Goal: Communication & Community: Answer question/provide support

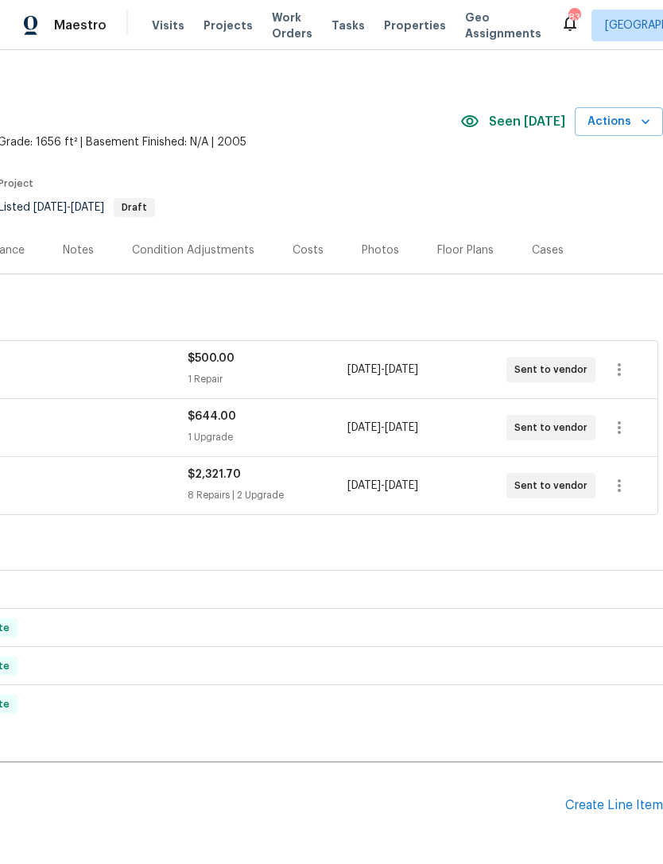
scroll to position [14, 235]
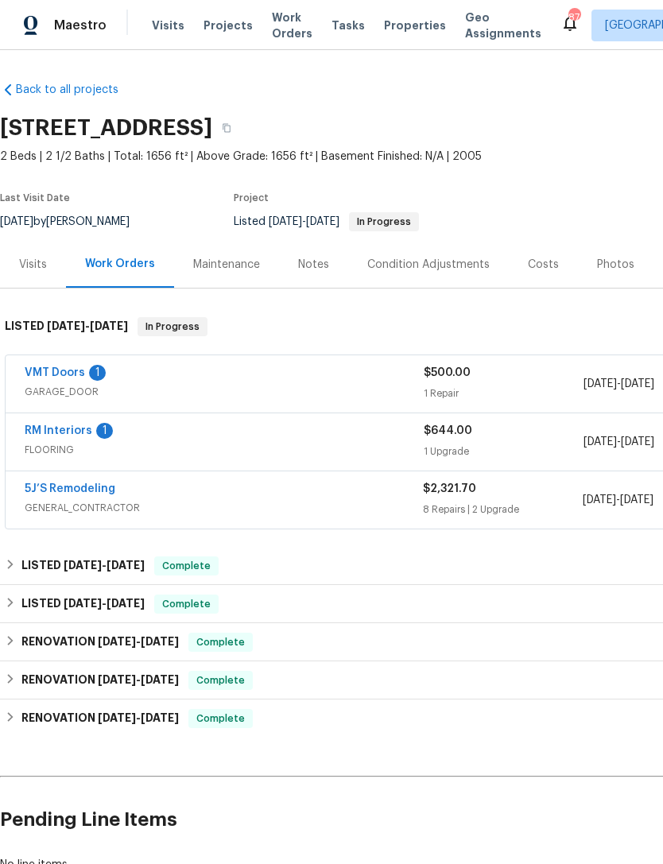
click at [48, 429] on link "RM Interiors" at bounding box center [59, 430] width 68 height 11
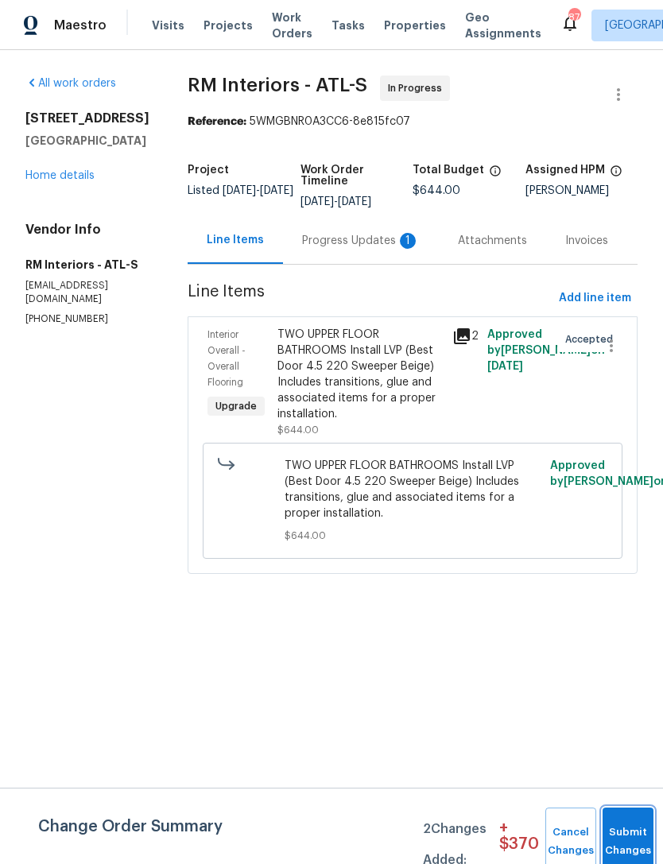
click at [628, 835] on button "Submit Changes" at bounding box center [627, 841] width 51 height 68
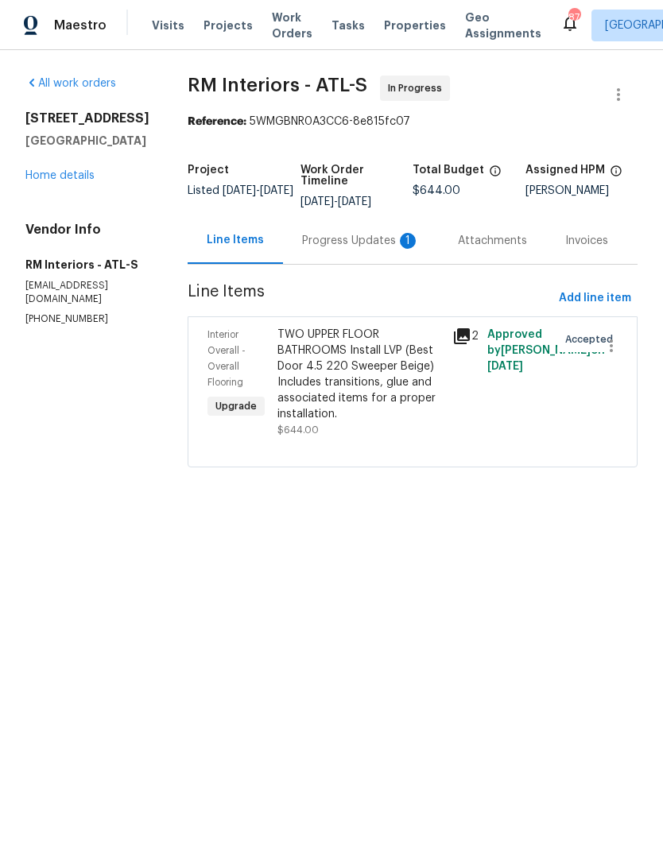
click at [302, 242] on div "Progress Updates 1" at bounding box center [361, 241] width 118 height 16
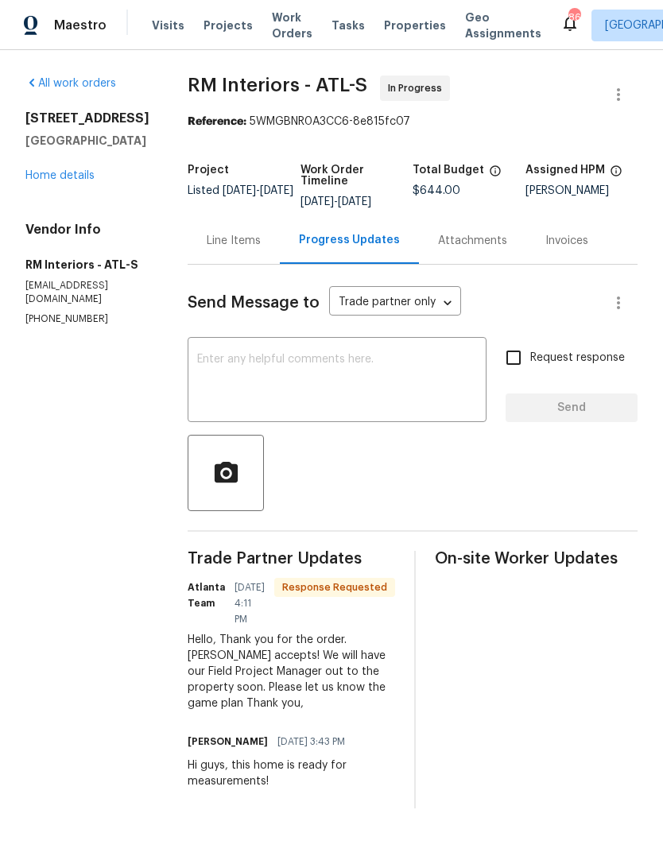
click at [45, 170] on link "Home details" at bounding box center [59, 175] width 69 height 11
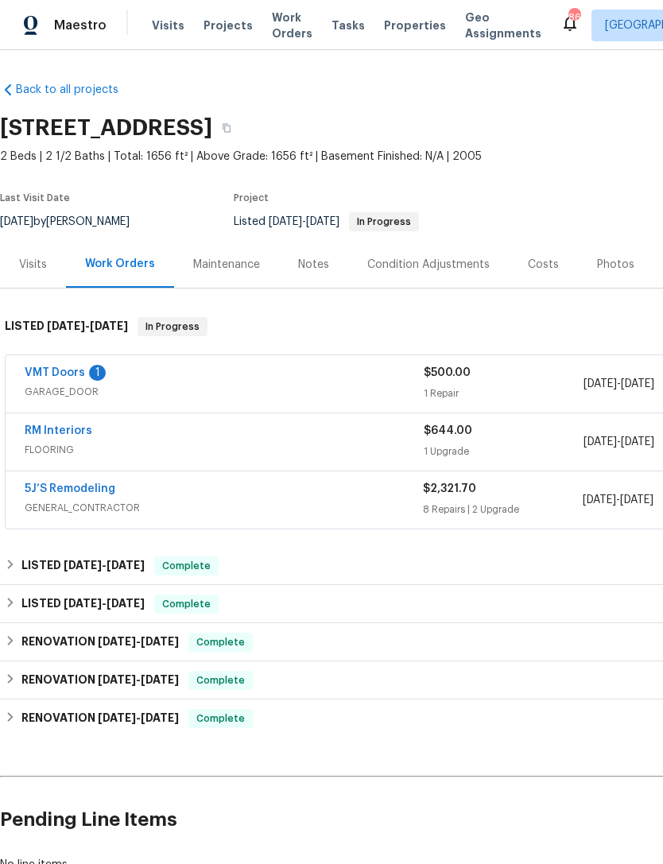
click at [58, 375] on link "VMT Doors" at bounding box center [55, 372] width 60 height 11
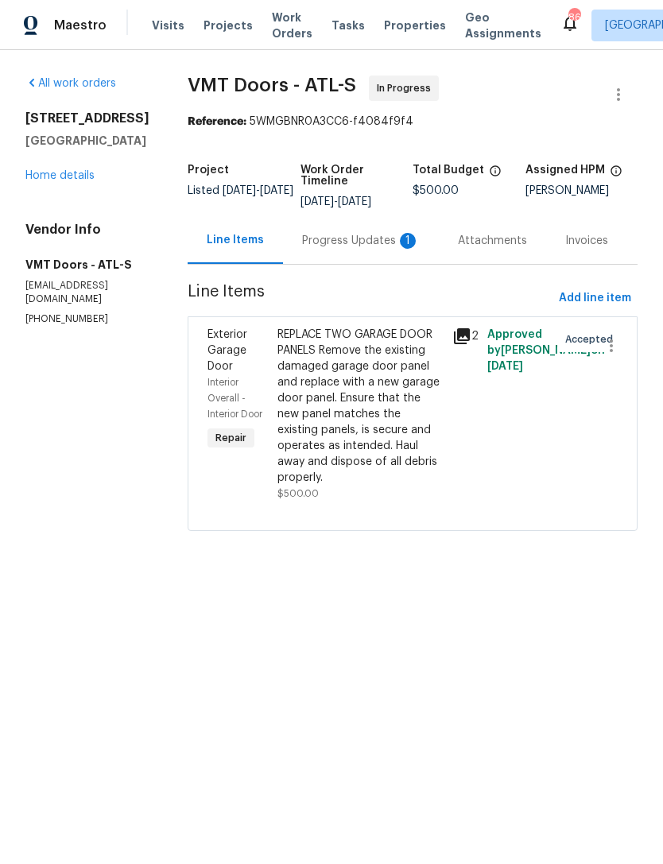
click at [302, 247] on div "Progress Updates 1" at bounding box center [361, 241] width 118 height 16
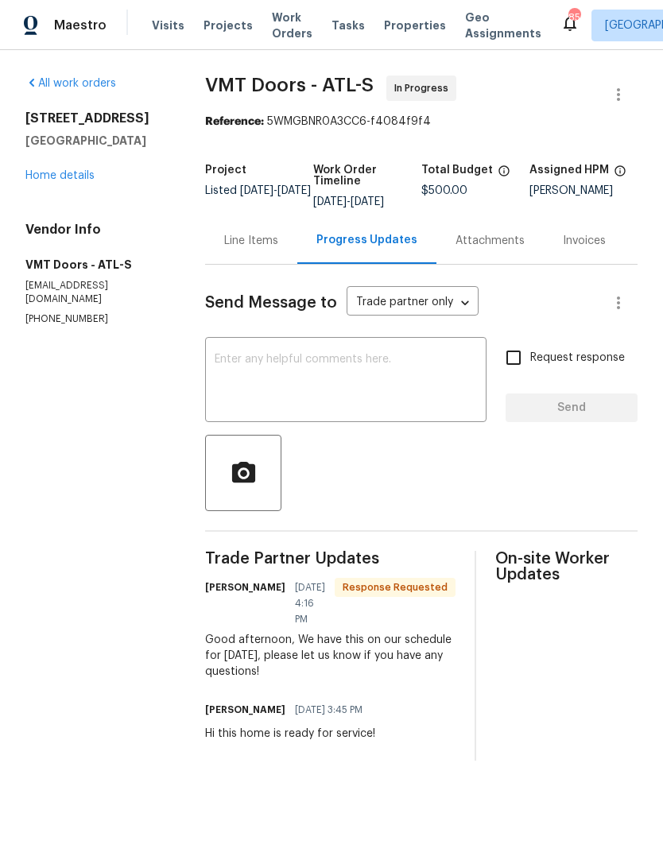
click at [339, 390] on textarea at bounding box center [346, 382] width 262 height 56
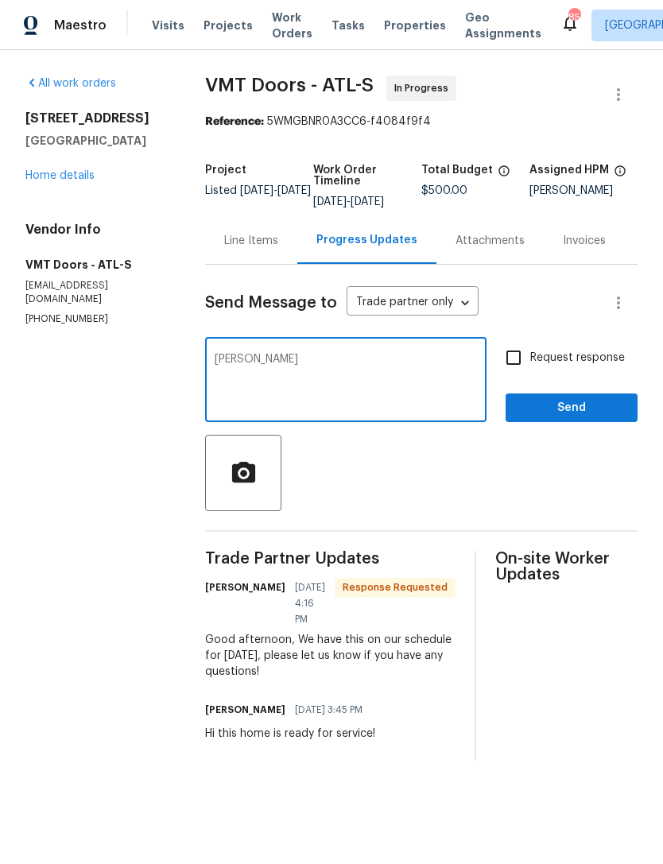
type textarea "[PERSON_NAME]"
click at [518, 374] on input "Request response" at bounding box center [513, 357] width 33 height 33
checkbox input "true"
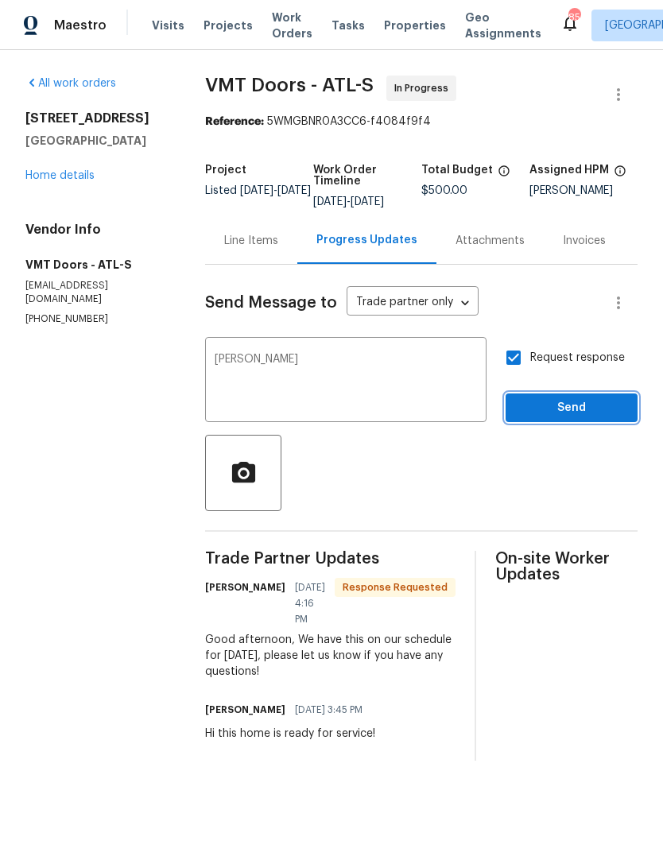
click at [559, 408] on button "Send" at bounding box center [571, 407] width 132 height 29
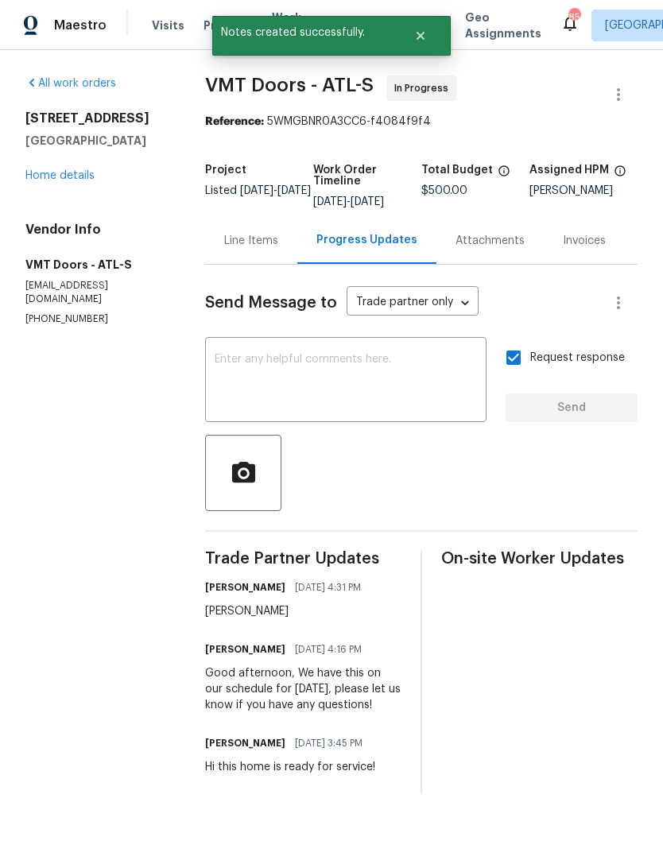
click at [72, 175] on link "Home details" at bounding box center [59, 175] width 69 height 11
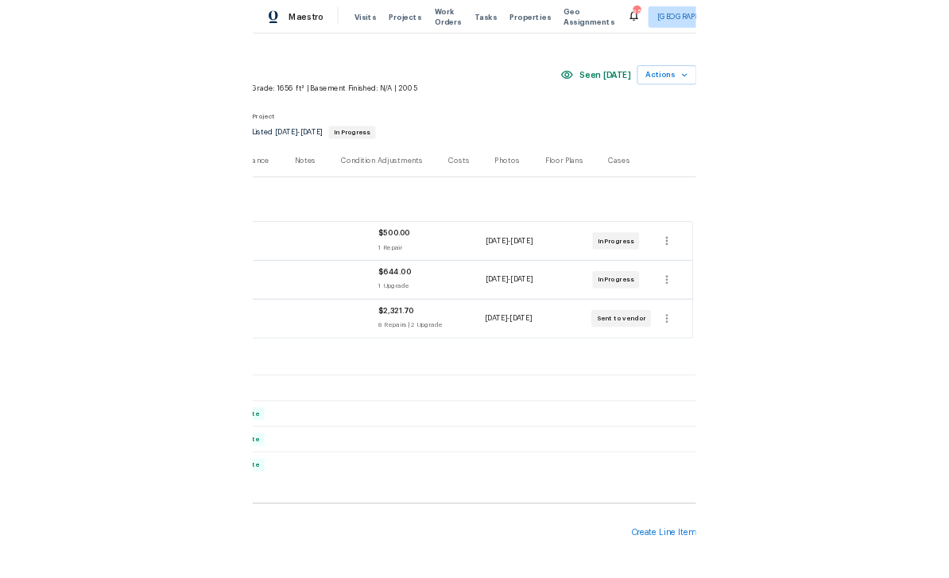
scroll to position [24, 0]
